Goal: Task Accomplishment & Management: Complete application form

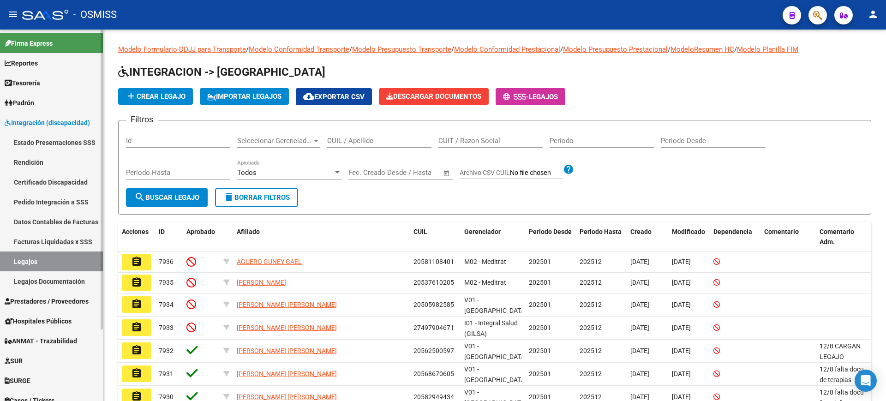
click at [56, 180] on link "Certificado Discapacidad" at bounding box center [51, 182] width 103 height 20
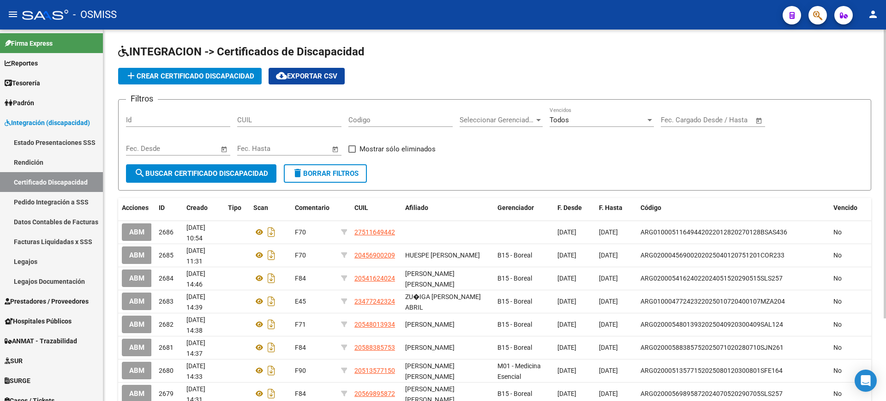
click at [245, 73] on span "add Crear Certificado Discapacidad" at bounding box center [190, 76] width 129 height 8
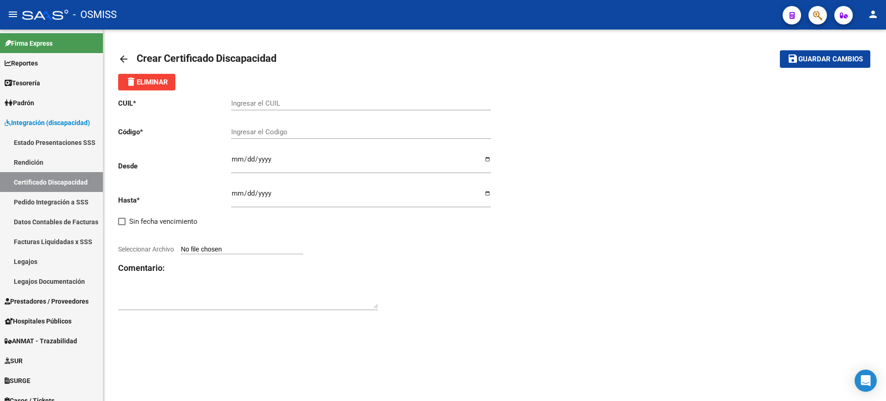
click at [292, 101] on input "Ingresar el CUIL" at bounding box center [361, 103] width 260 height 8
type input "20-16640128-4"
click at [282, 135] on input "Ingresar el Codigo" at bounding box center [361, 132] width 260 height 8
type input "ARG02000166401282019121920251219BSAS385"
click at [232, 160] on input "Ingresar fec. Desde" at bounding box center [361, 163] width 260 height 15
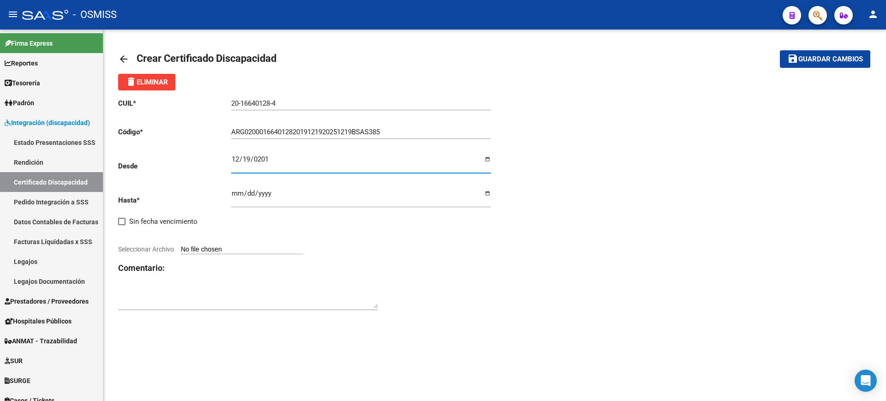
type input "2019-12-19"
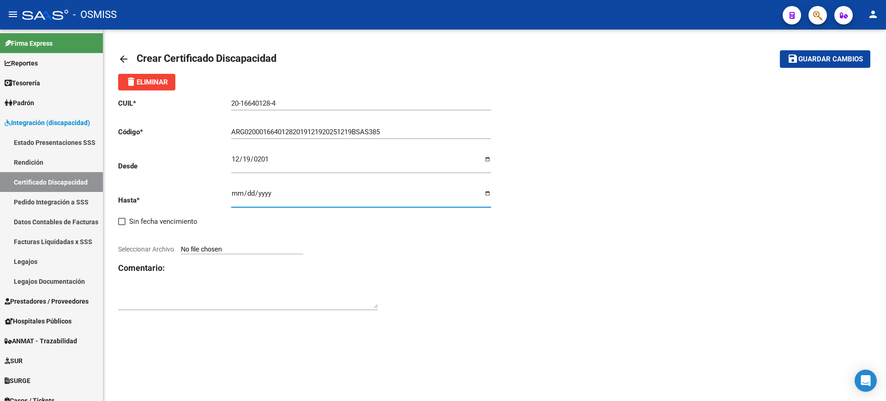
click at [240, 198] on input "Ingresar fec. Hasta" at bounding box center [361, 197] width 260 height 15
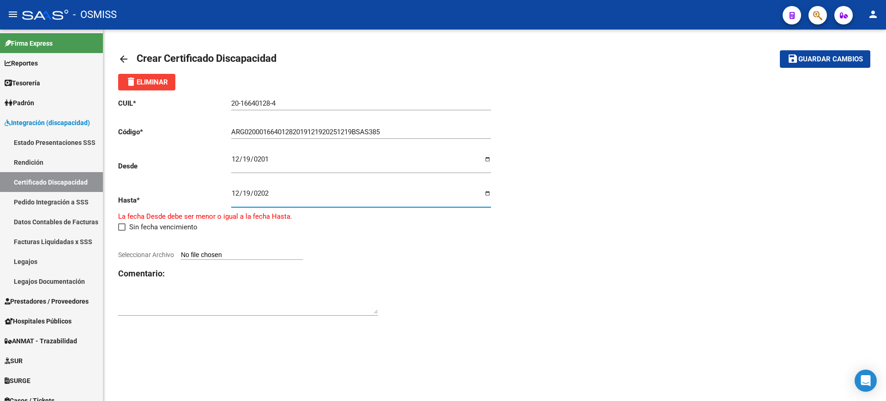
type input "2025-12-19"
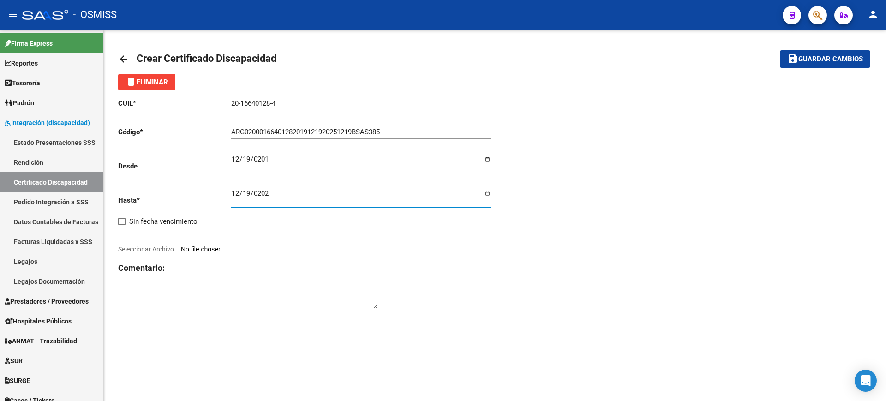
click at [245, 244] on div "CUIL * 20-16640128-4 Ingresar el CUIL Código * ARG02000166401282019121920251219…" at bounding box center [306, 204] width 377 height 228
click at [246, 246] on input "Seleccionar Archivo" at bounding box center [242, 250] width 122 height 9
type input "C:\fakepath\BONARDI PABLO ANDRES.PDF"
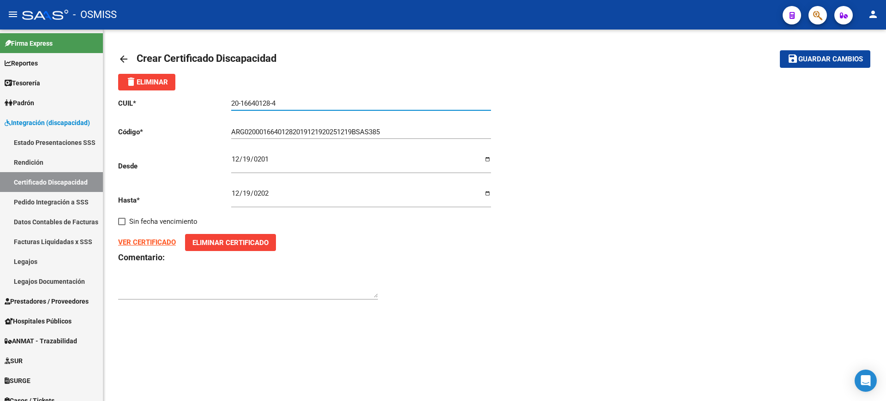
drag, startPoint x: 300, startPoint y: 106, endPoint x: 226, endPoint y: 105, distance: 73.4
click at [221, 104] on app-form-text-field "CUIL * 20-16640128-4 Ingresar el CUIL" at bounding box center [304, 103] width 373 height 8
drag, startPoint x: 719, startPoint y: 168, endPoint x: 687, endPoint y: 7, distance: 164.2
click at [713, 159] on div "CUIL * 20-16640128-4 Ingresar el CUIL Código * ARG02000166401282019121920251219…" at bounding box center [494, 199] width 753 height 218
click at [300, 288] on textarea at bounding box center [248, 288] width 260 height 18
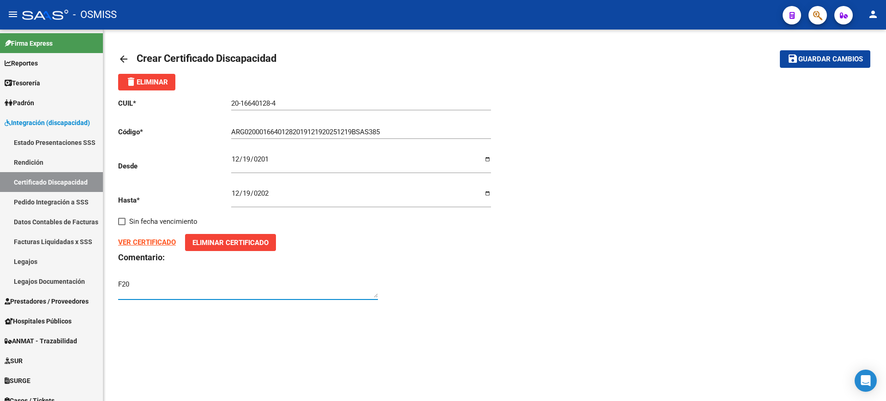
type textarea "F20"
click at [797, 60] on mat-icon "save" at bounding box center [792, 58] width 11 height 11
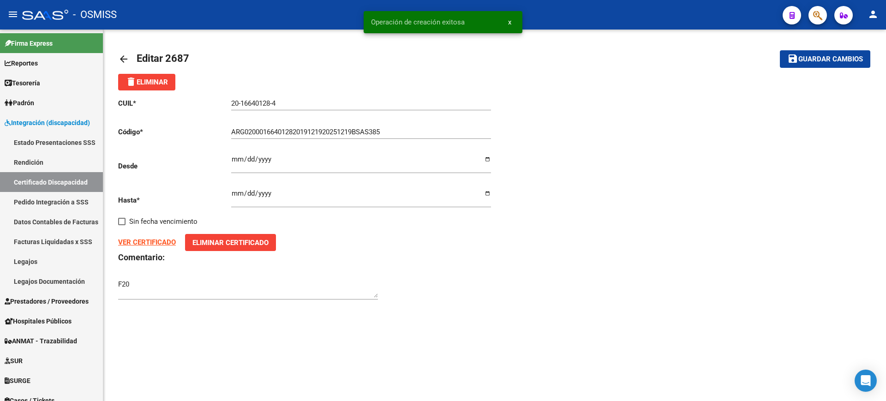
click at [122, 54] on mat-icon "arrow_back" at bounding box center [123, 59] width 11 height 11
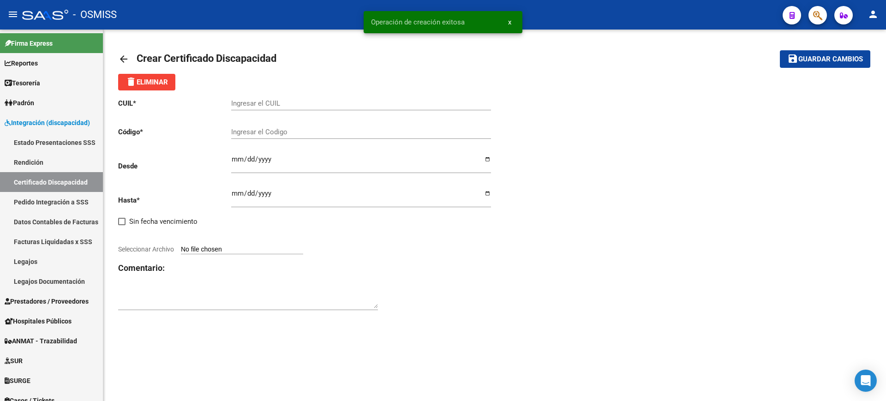
click at [123, 54] on mat-icon "arrow_back" at bounding box center [123, 59] width 11 height 11
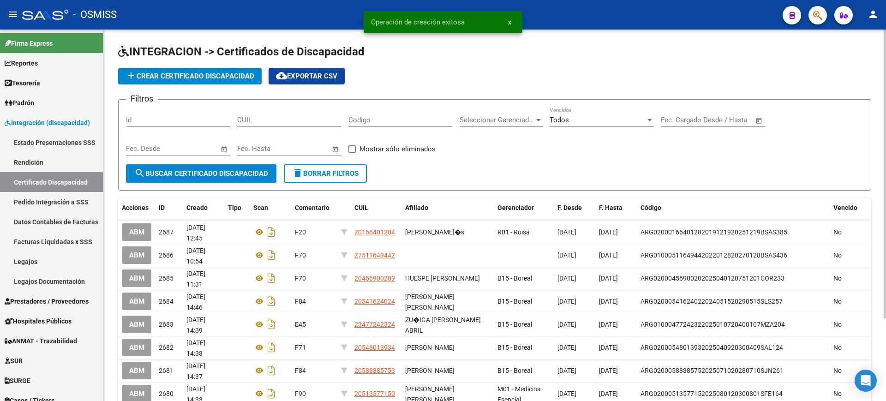
click at [574, 65] on app-list-header "INTEGRACION -> Certificados de Discapacidad add Crear Certificado Discapacidad …" at bounding box center [494, 117] width 753 height 146
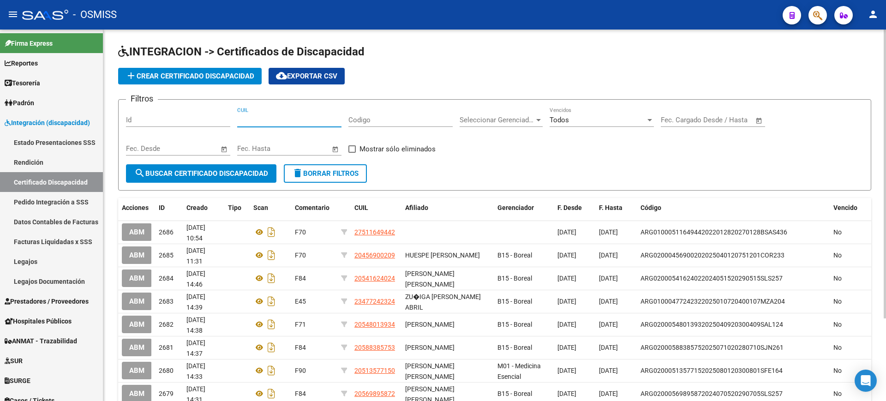
paste input "20-16640128-4"
click at [282, 120] on input "20-16640128-4" at bounding box center [289, 120] width 104 height 8
type input "20-16640128-4"
click at [254, 171] on span "search Buscar Certificado Discapacidad" at bounding box center [201, 173] width 134 height 8
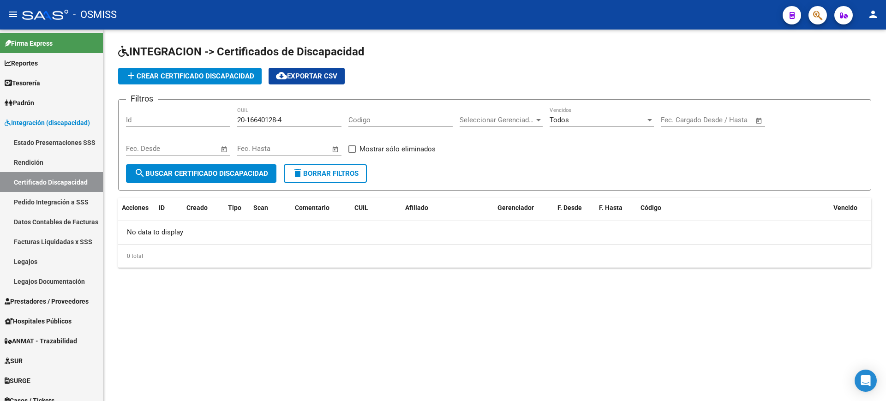
click at [324, 173] on span "delete Borrar Filtros" at bounding box center [325, 173] width 66 height 8
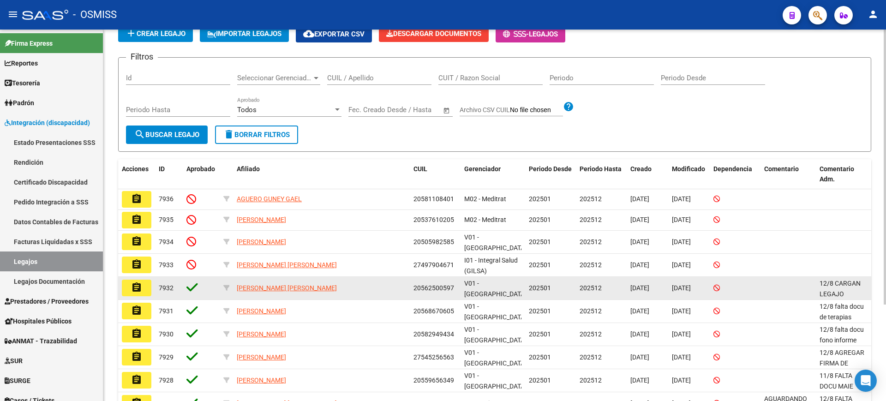
scroll to position [131, 0]
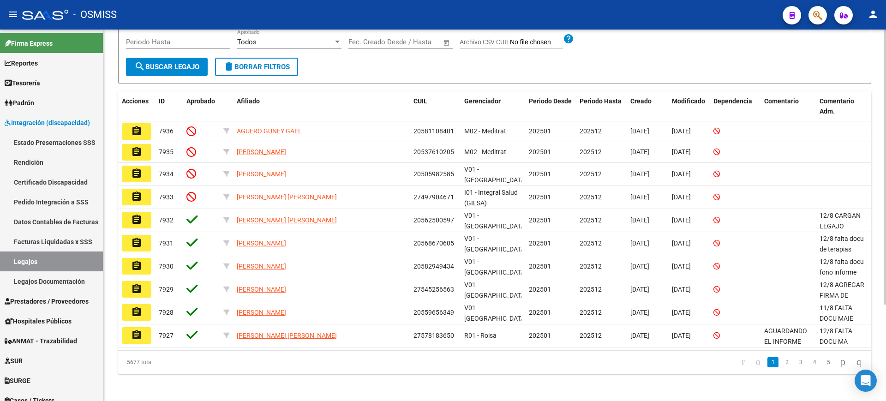
click at [270, 73] on button "delete Borrar Filtros" at bounding box center [256, 67] width 83 height 18
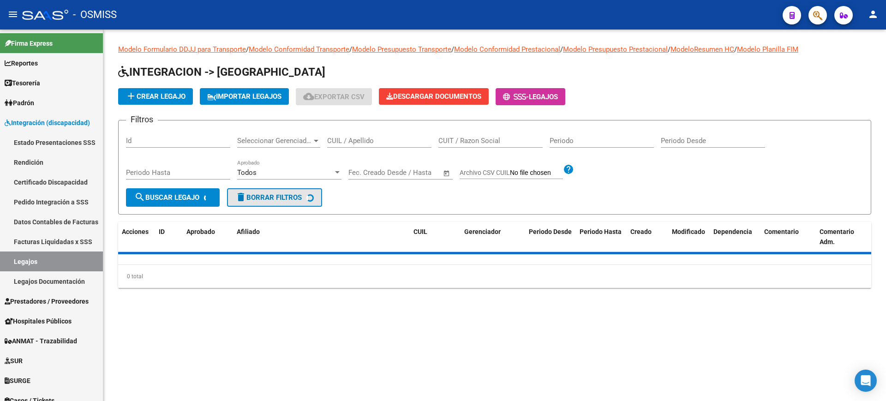
scroll to position [0, 0]
